Goal: Task Accomplishment & Management: Use online tool/utility

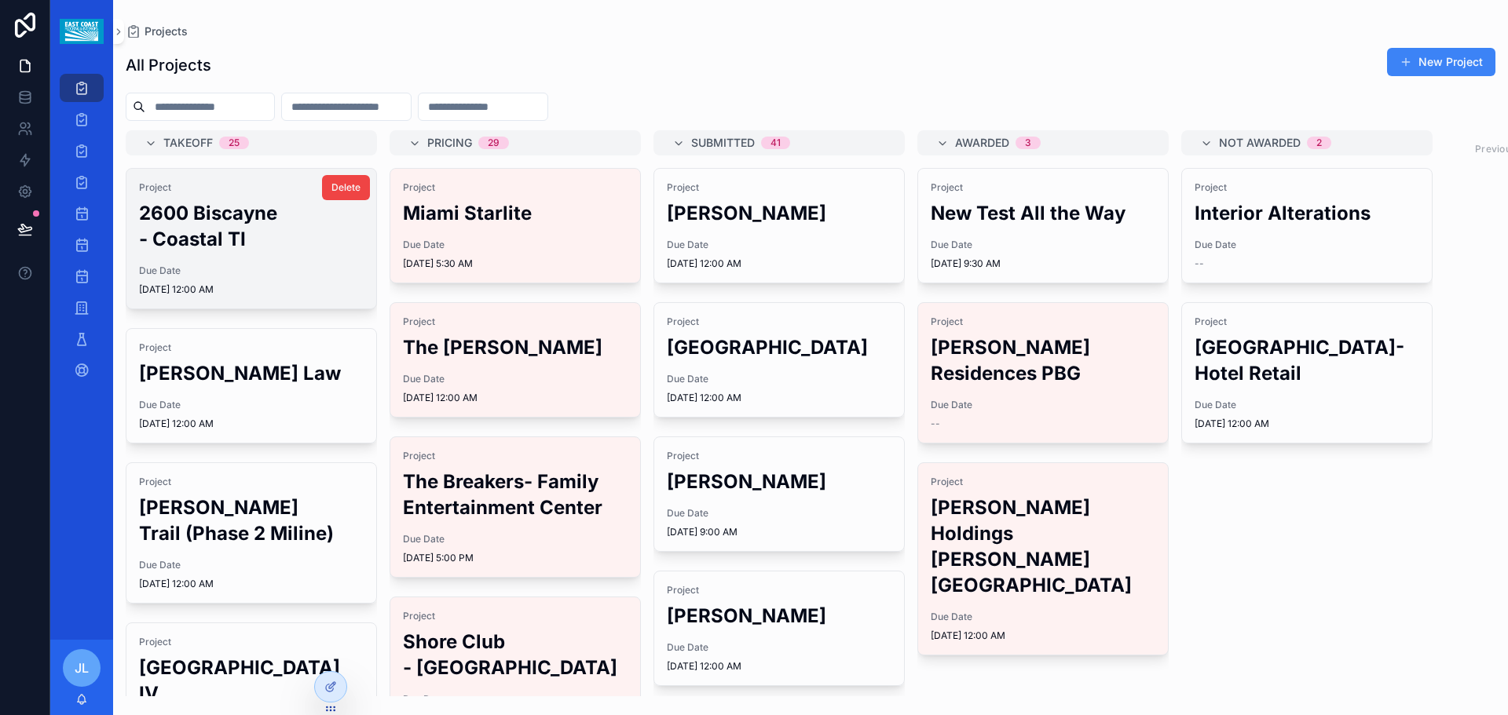
click at [276, 232] on h2 "2600 Biscayne - Coastal TI" at bounding box center [251, 226] width 225 height 52
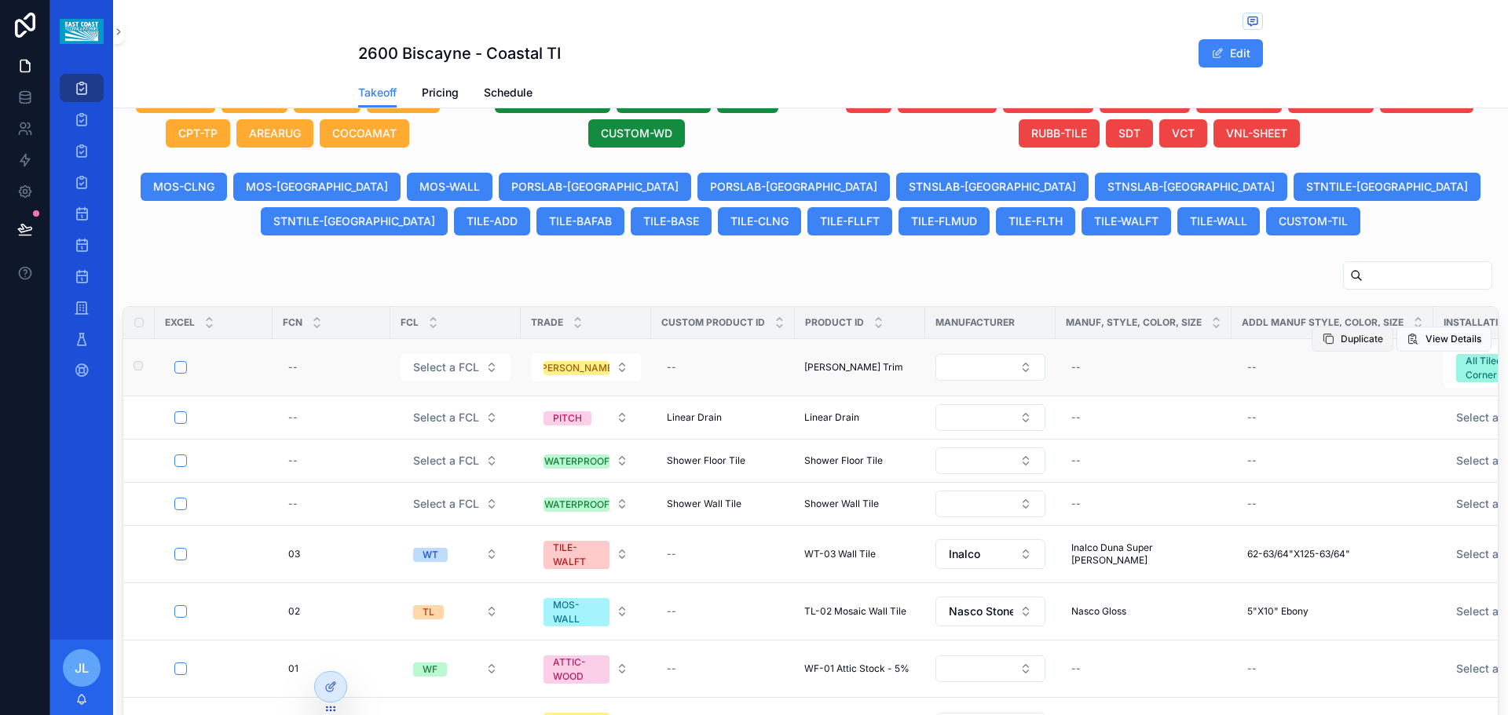
click at [1340, 345] on span "Duplicate" at bounding box center [1361, 339] width 42 height 13
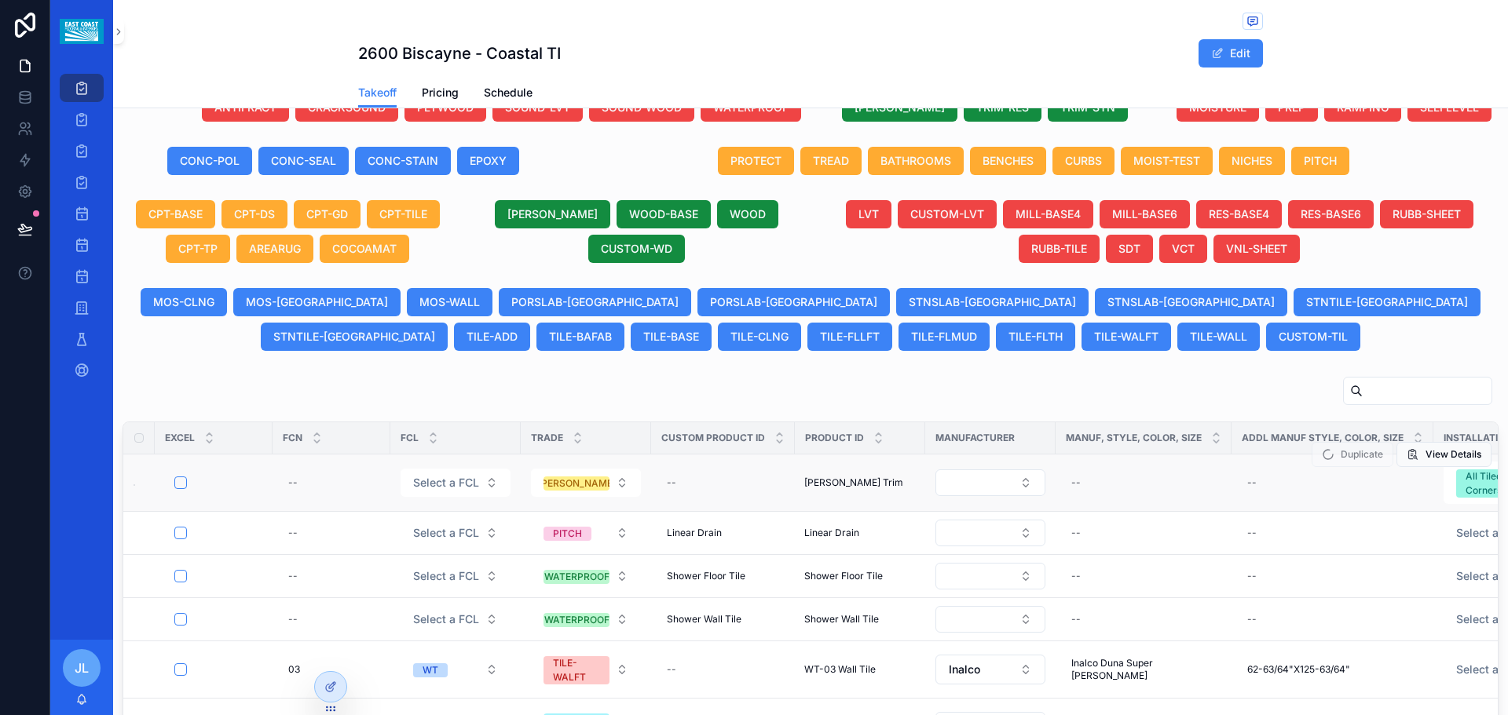
scroll to position [604, 0]
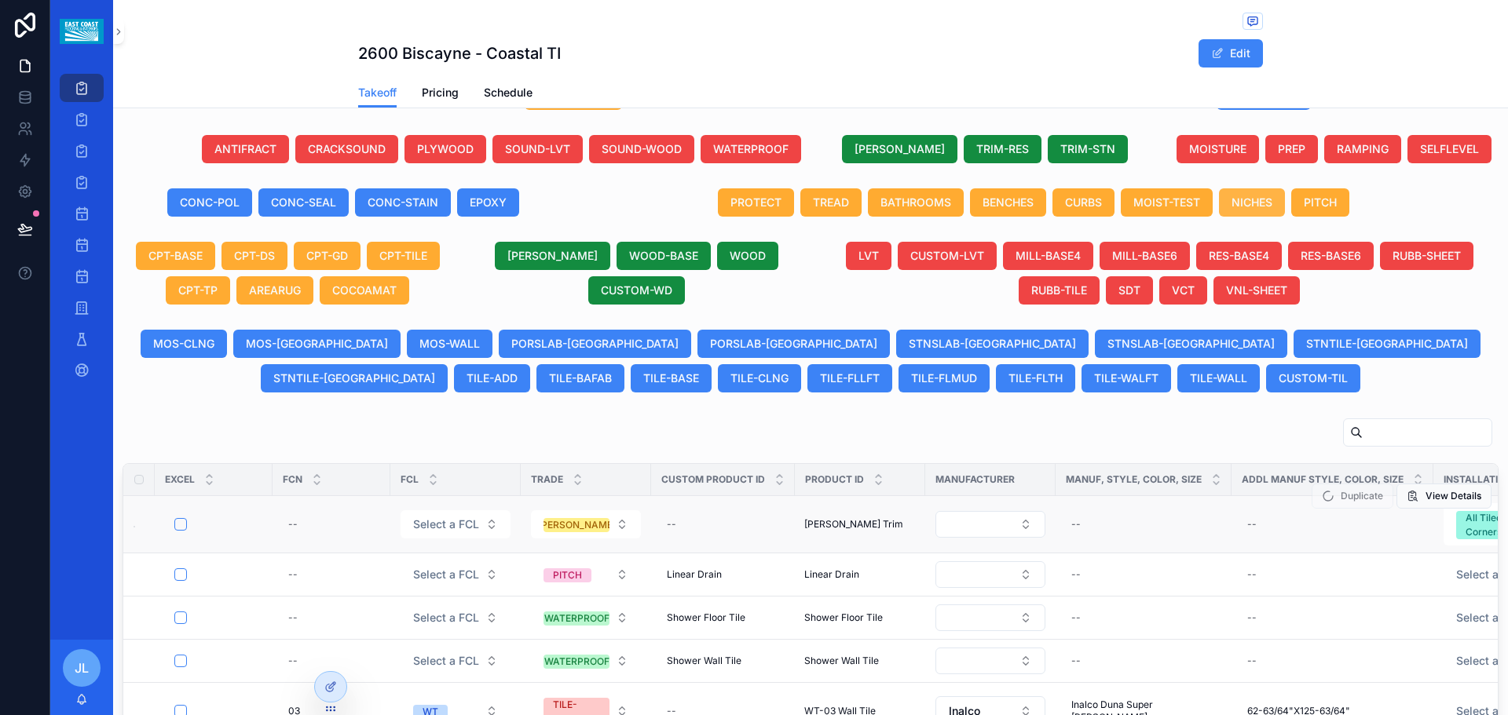
click at [1249, 203] on span "NICHES" at bounding box center [1251, 203] width 41 height 16
click at [1246, 208] on span "NICHES" at bounding box center [1251, 203] width 41 height 16
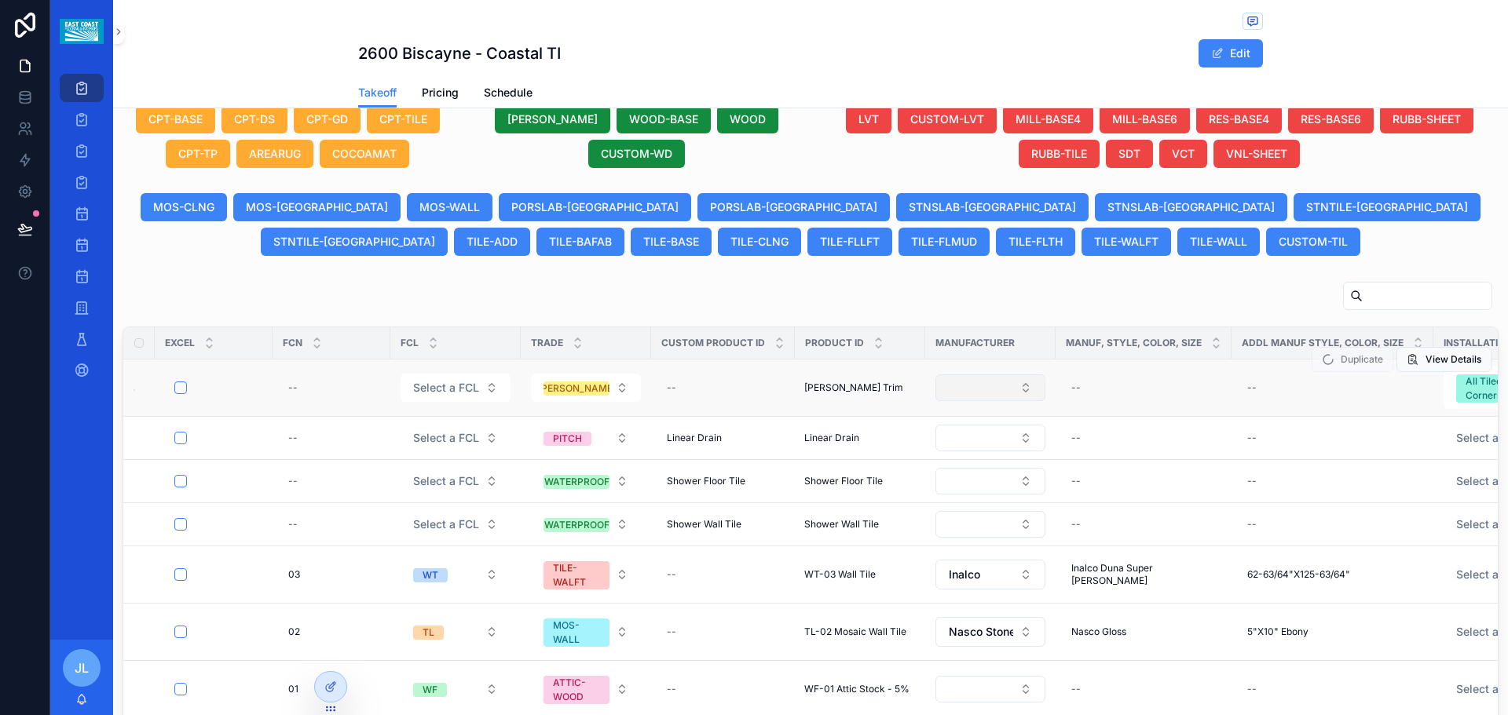
scroll to position [761, 0]
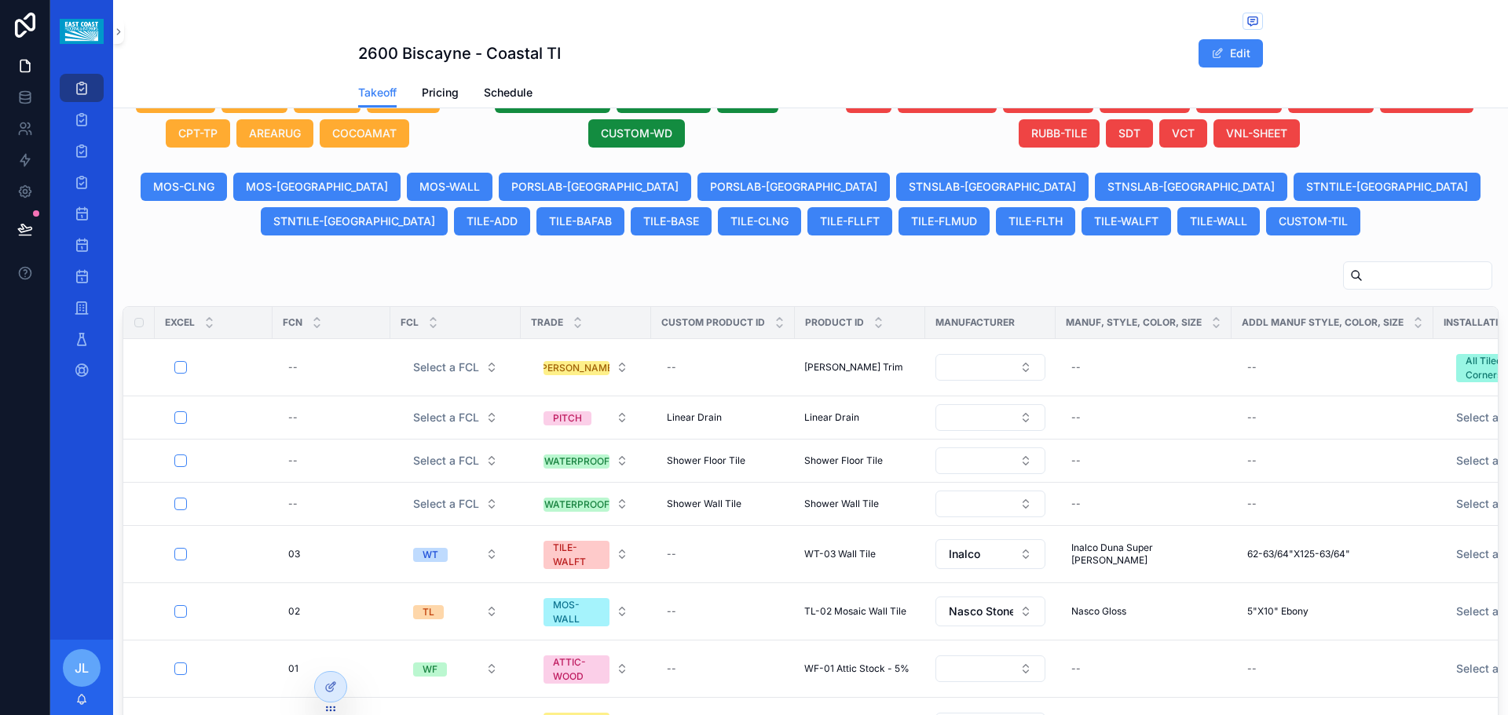
click at [0, 0] on span "Duplicate" at bounding box center [0, 0] width 0 height 0
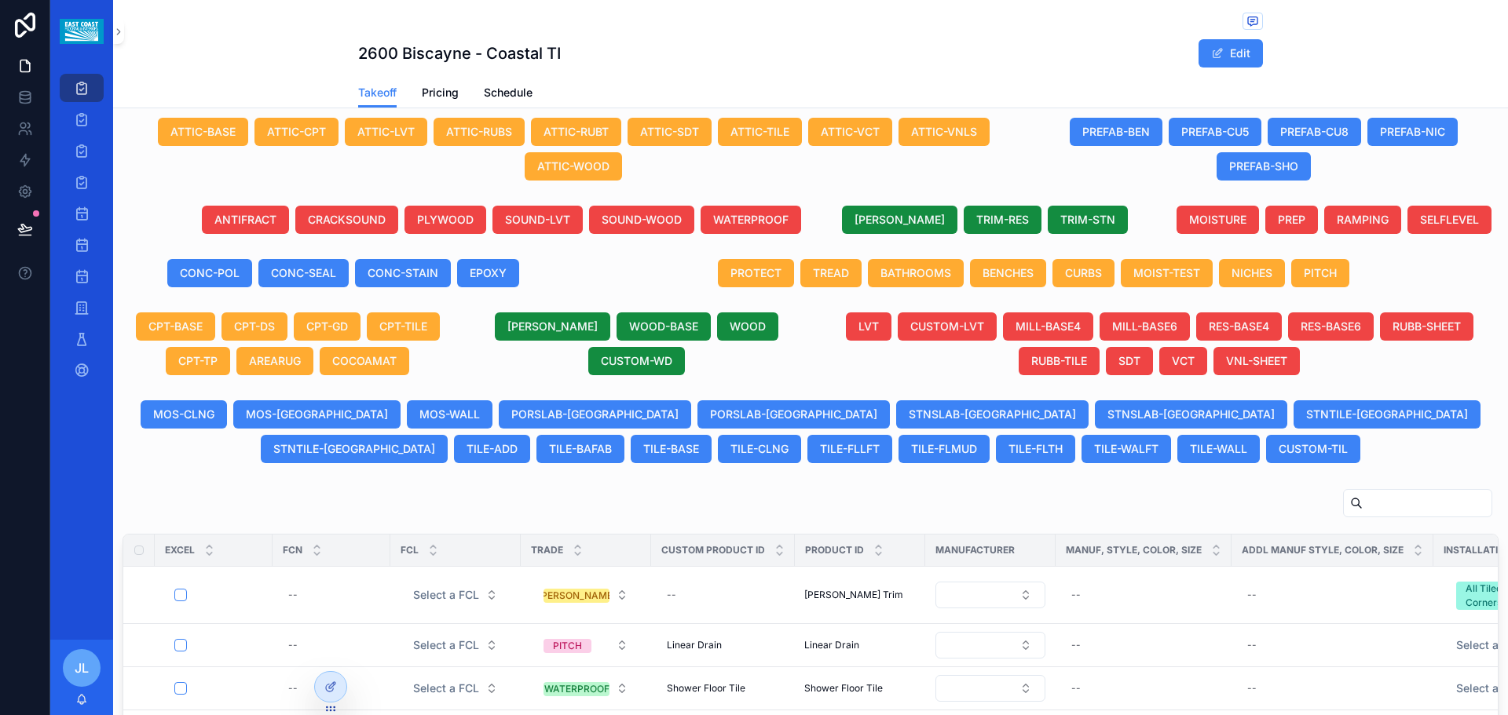
scroll to position [525, 0]
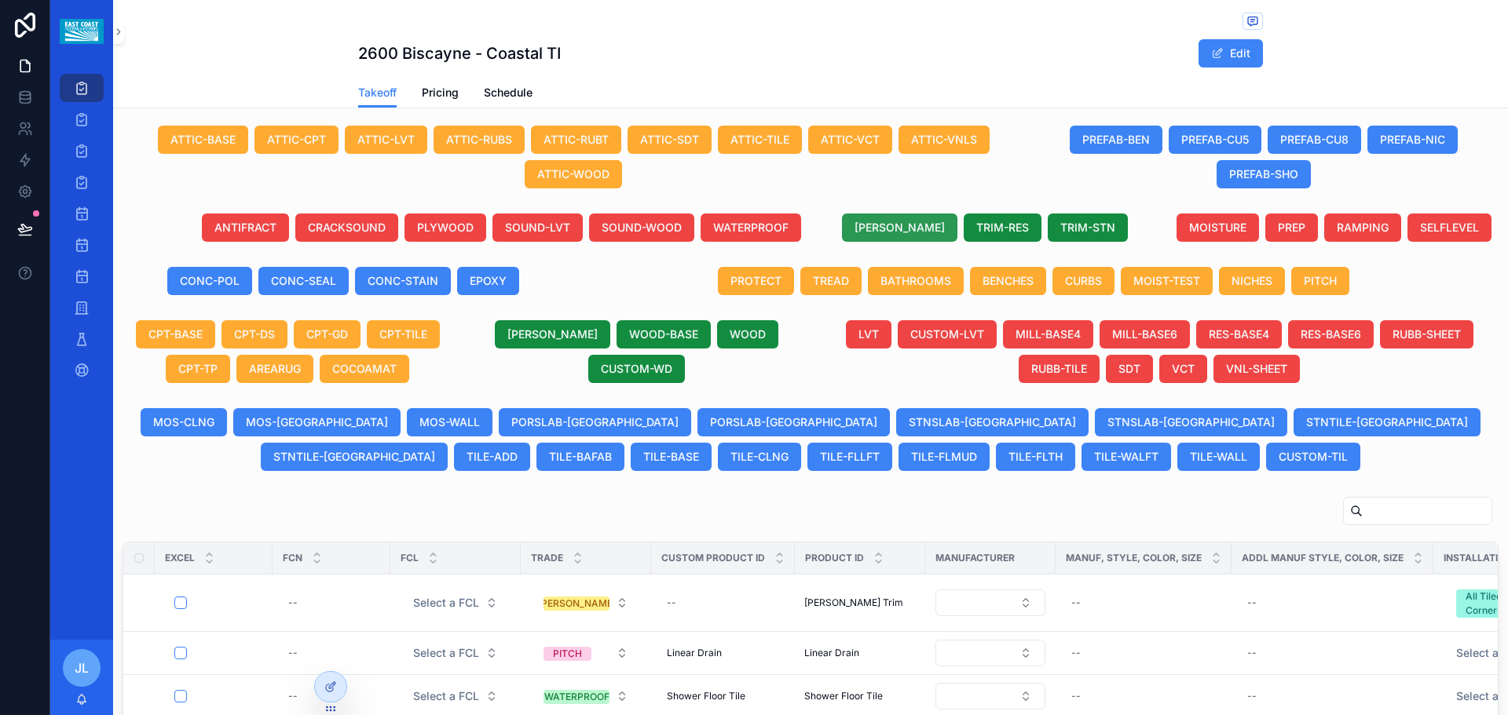
click at [901, 235] on span "[PERSON_NAME]" at bounding box center [899, 228] width 90 height 16
click at [1243, 289] on button "NICHES" at bounding box center [1252, 281] width 66 height 28
click at [1244, 289] on button "NICHES" at bounding box center [1252, 281] width 66 height 28
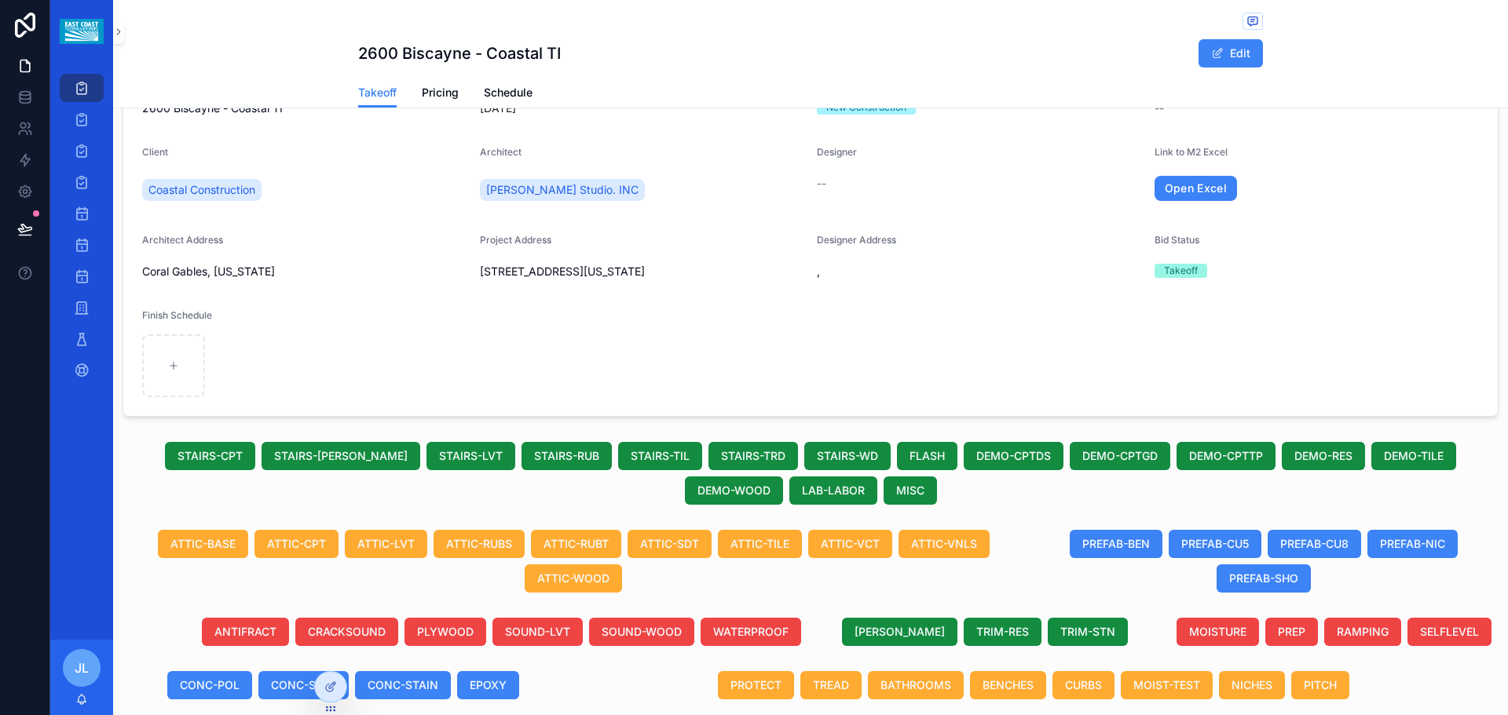
scroll to position [550, 0]
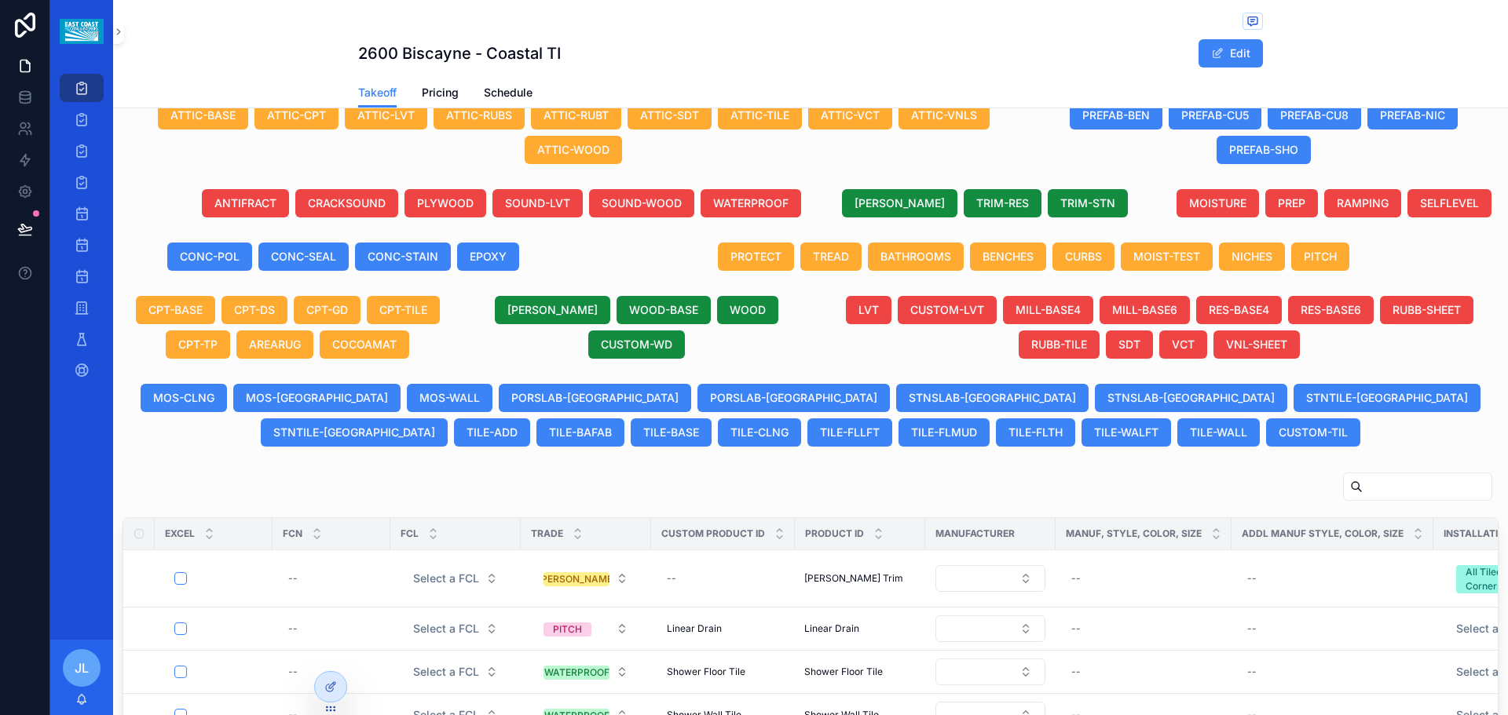
drag, startPoint x: 1165, startPoint y: 467, endPoint x: 1128, endPoint y: 466, distance: 36.1
click at [1234, 254] on span "NICHES" at bounding box center [1251, 257] width 41 height 16
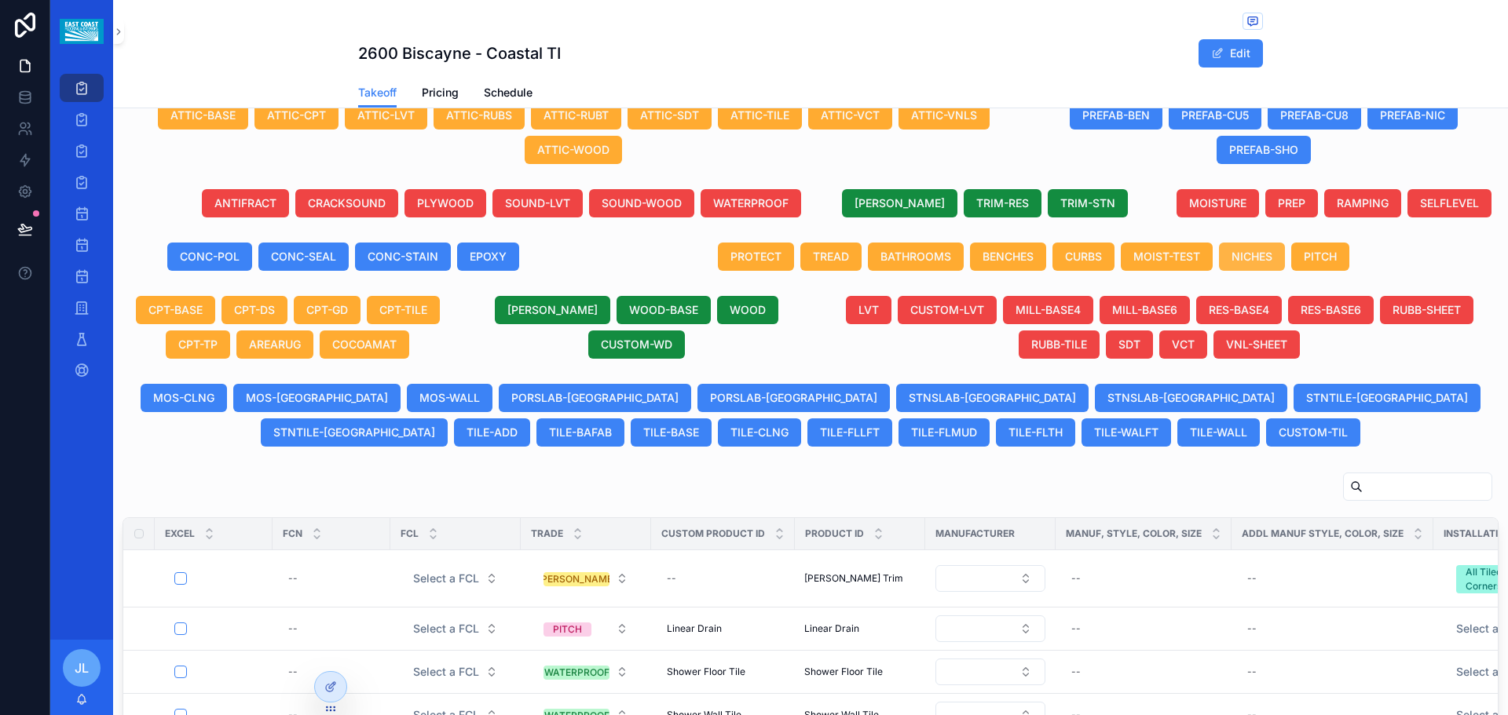
click at [1250, 259] on span "NICHES" at bounding box center [1251, 257] width 41 height 16
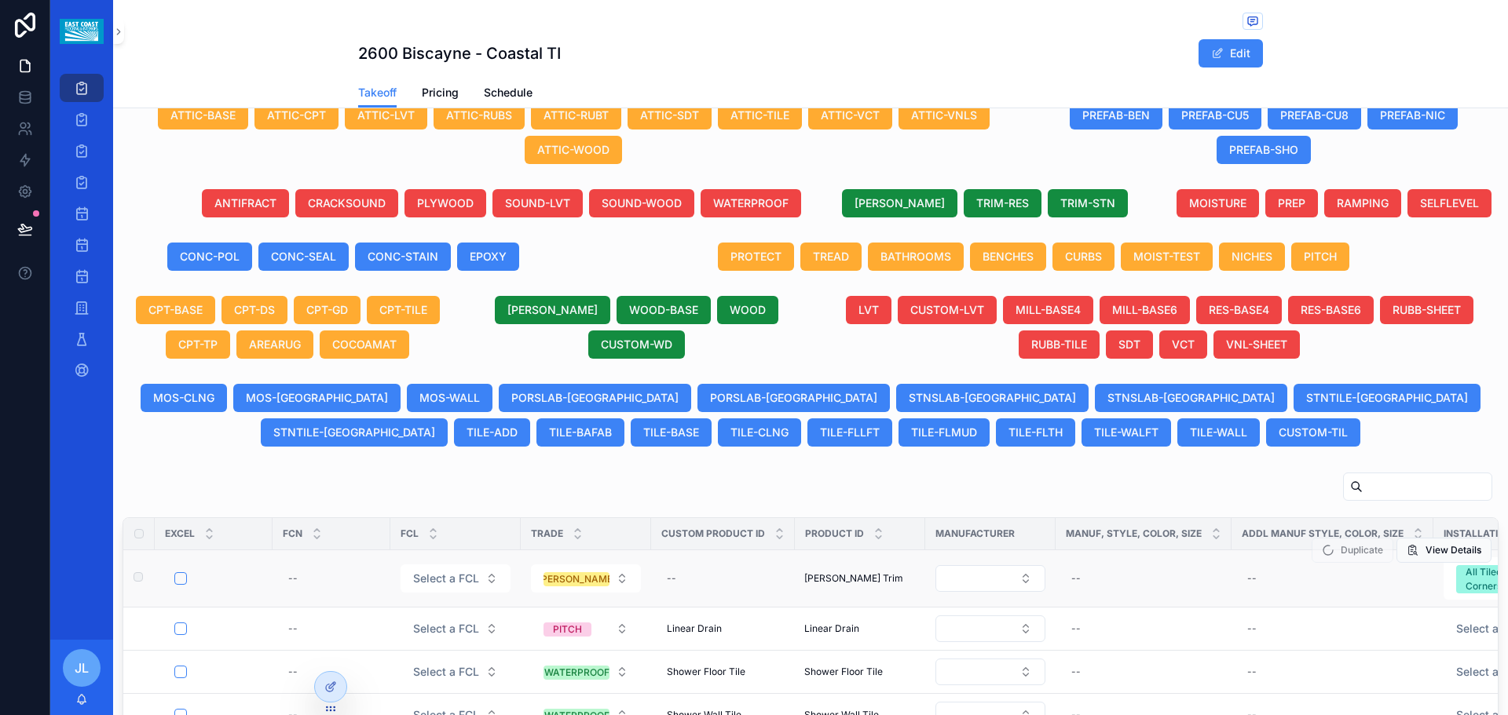
click at [1344, 555] on span "Duplicate" at bounding box center [1352, 553] width 82 height 12
click at [1142, 559] on td "--" at bounding box center [1143, 578] width 176 height 57
click at [1336, 552] on span "Duplicate" at bounding box center [1352, 553] width 82 height 12
